Goal: Use online tool/utility: Utilize a website feature to perform a specific function

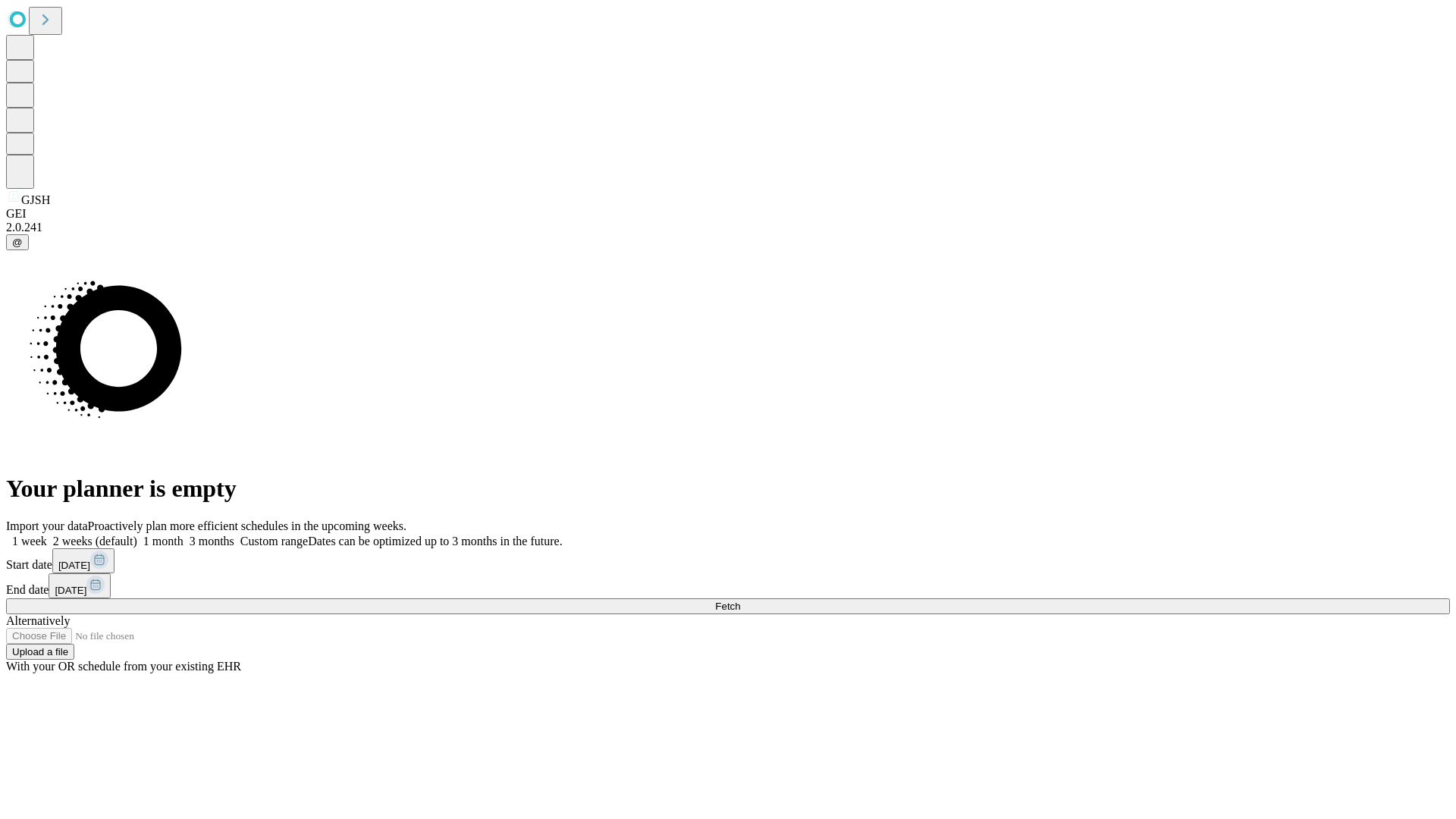
click at [741, 600] on span "Fetch" at bounding box center [728, 606] width 25 height 11
